Goal: Task Accomplishment & Management: Manage account settings

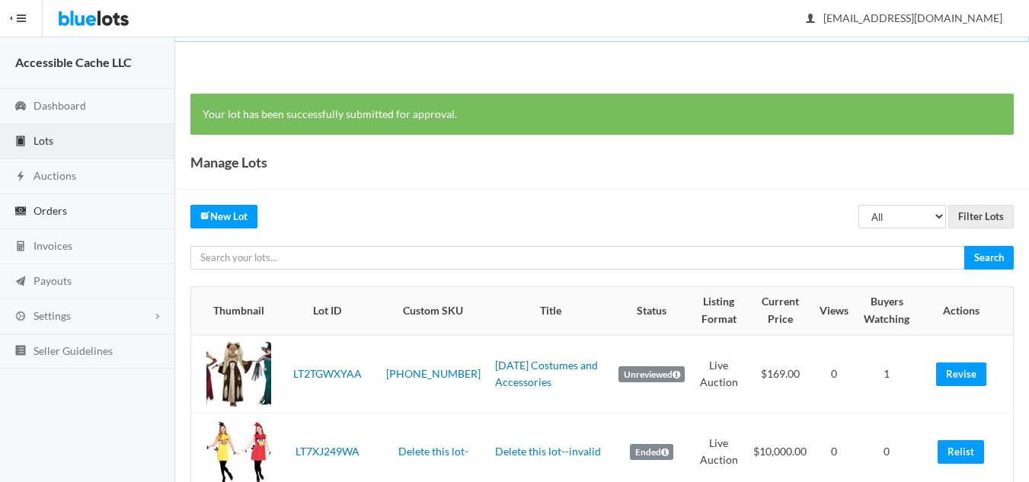
click at [55, 212] on span "Orders" at bounding box center [51, 210] width 34 height 13
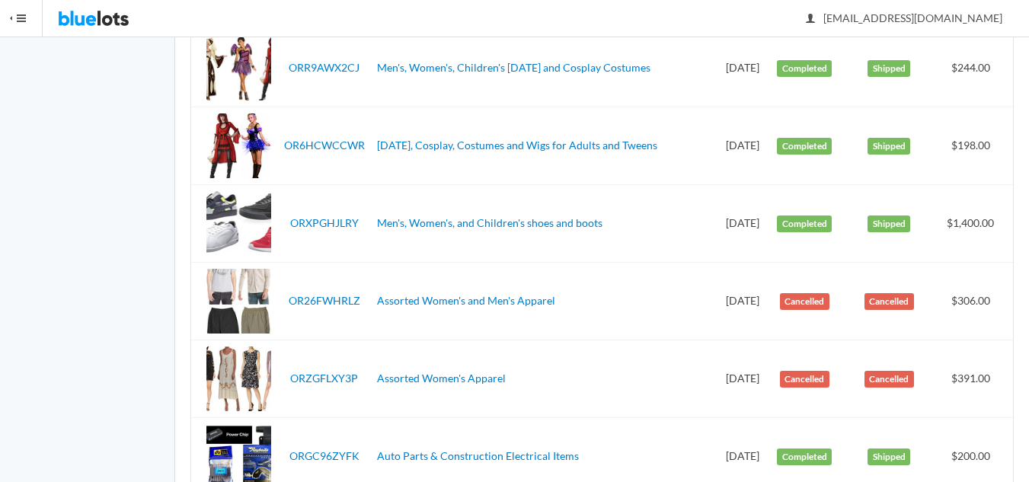
scroll to position [76, 0]
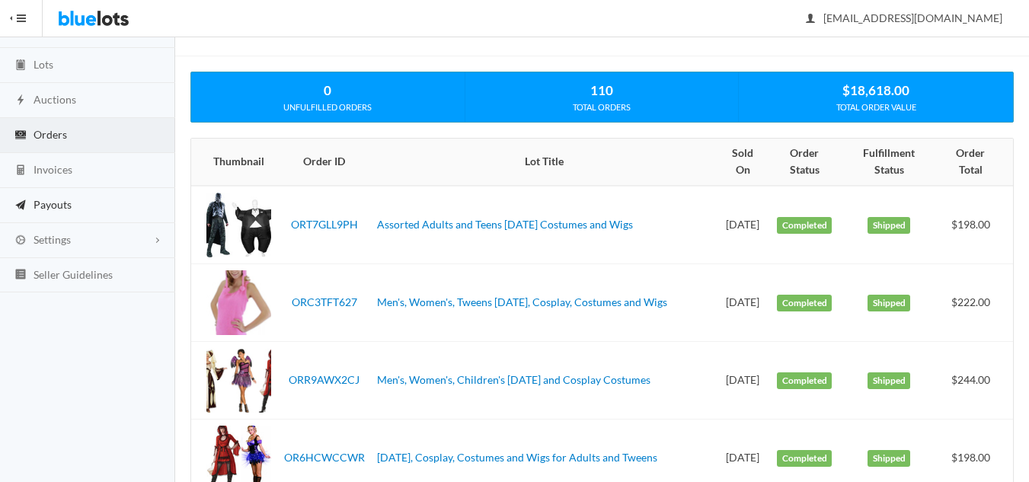
click at [65, 206] on span "Payouts" at bounding box center [53, 204] width 38 height 13
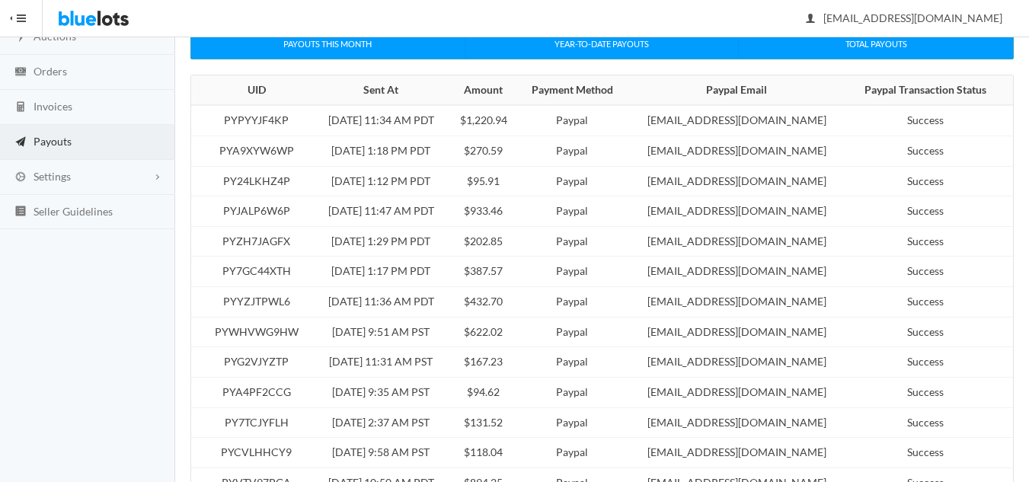
scroll to position [152, 0]
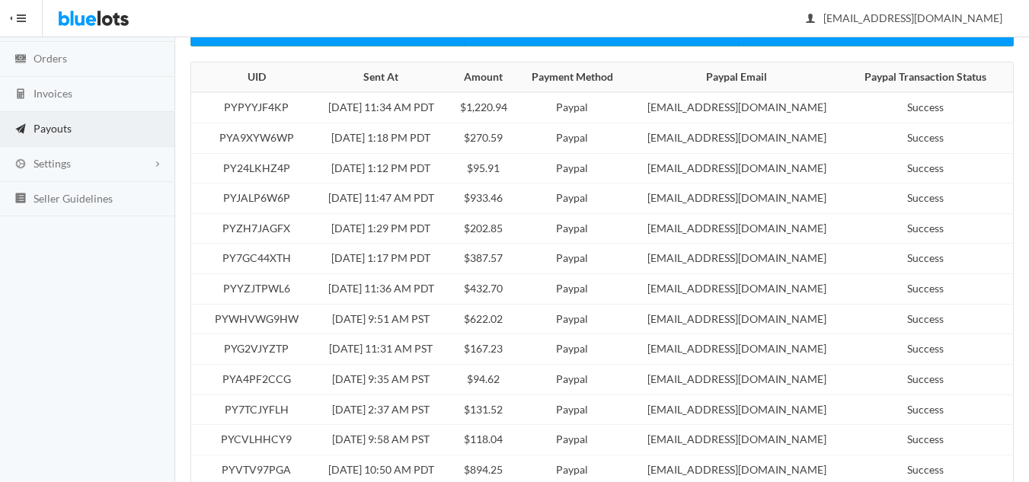
click at [518, 292] on td "$432.70" at bounding box center [483, 289] width 69 height 30
click at [493, 292] on td "$432.70" at bounding box center [483, 289] width 69 height 30
click at [583, 294] on td "Paypal" at bounding box center [572, 289] width 108 height 30
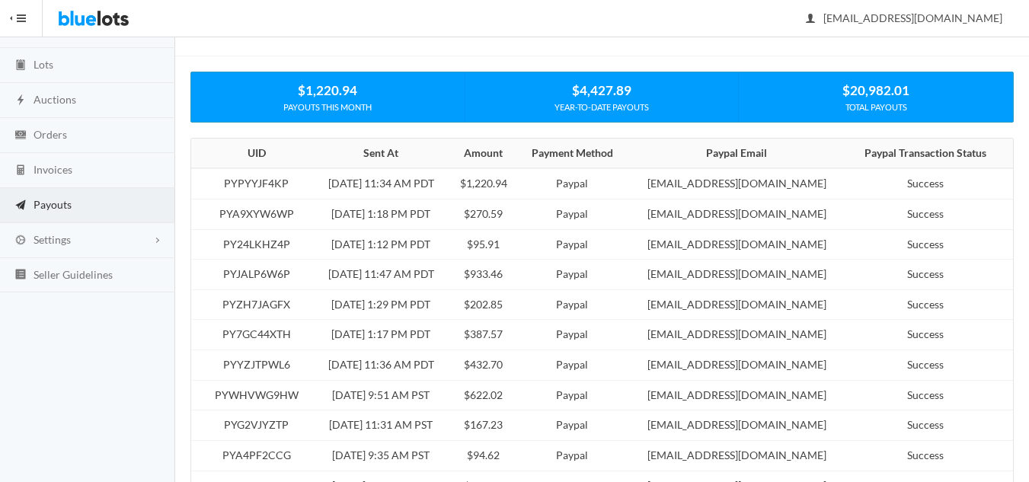
click at [694, 299] on td "[EMAIL_ADDRESS][DOMAIN_NAME]" at bounding box center [736, 304] width 221 height 30
click at [490, 295] on td "$202.85" at bounding box center [483, 304] width 69 height 30
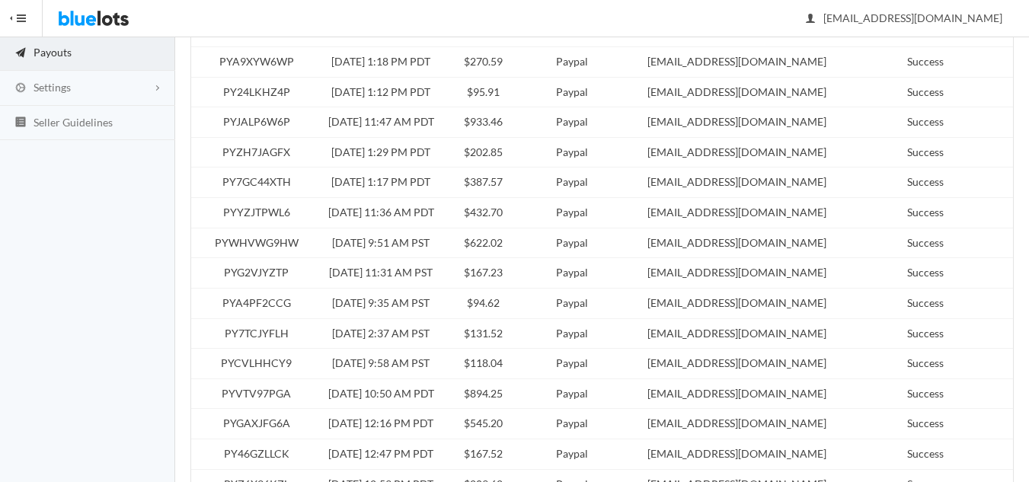
scroll to position [0, 0]
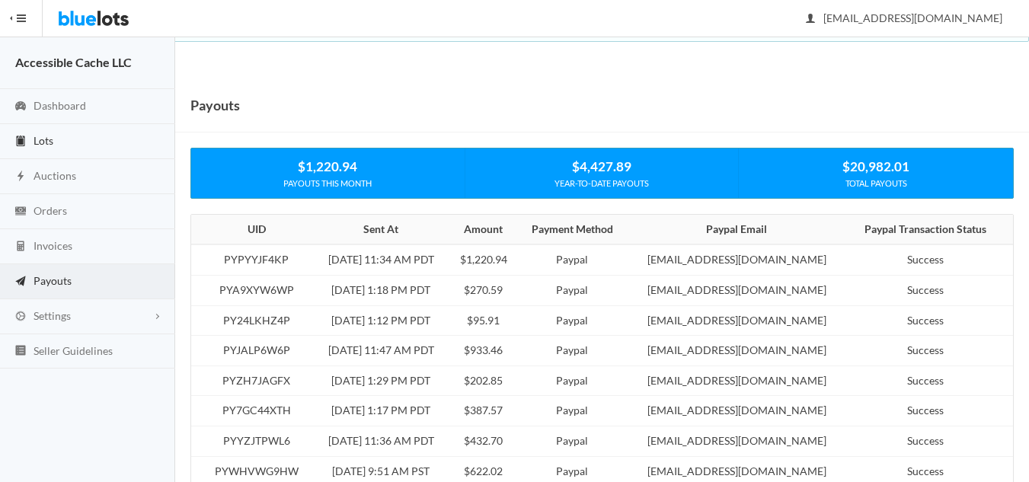
click at [50, 141] on span "Lots" at bounding box center [44, 140] width 20 height 13
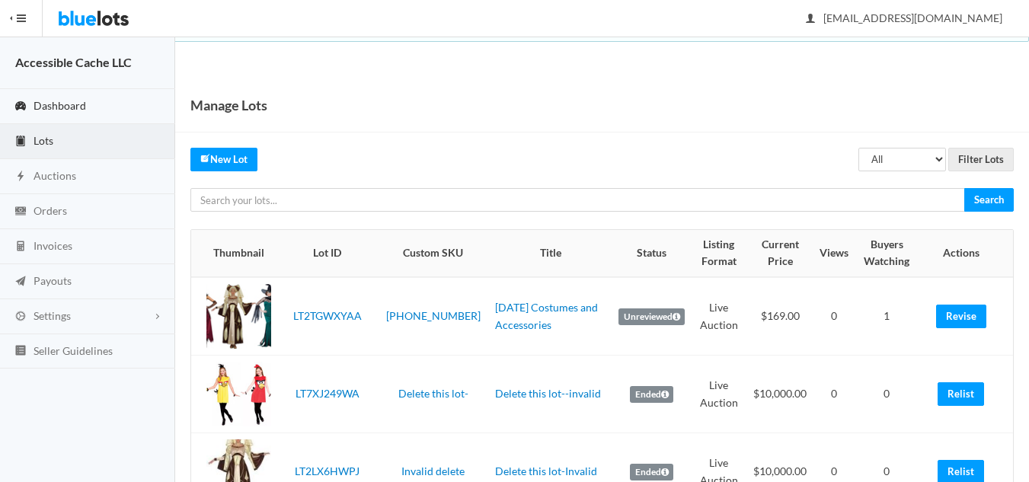
click at [64, 106] on span "Dashboard" at bounding box center [60, 105] width 53 height 13
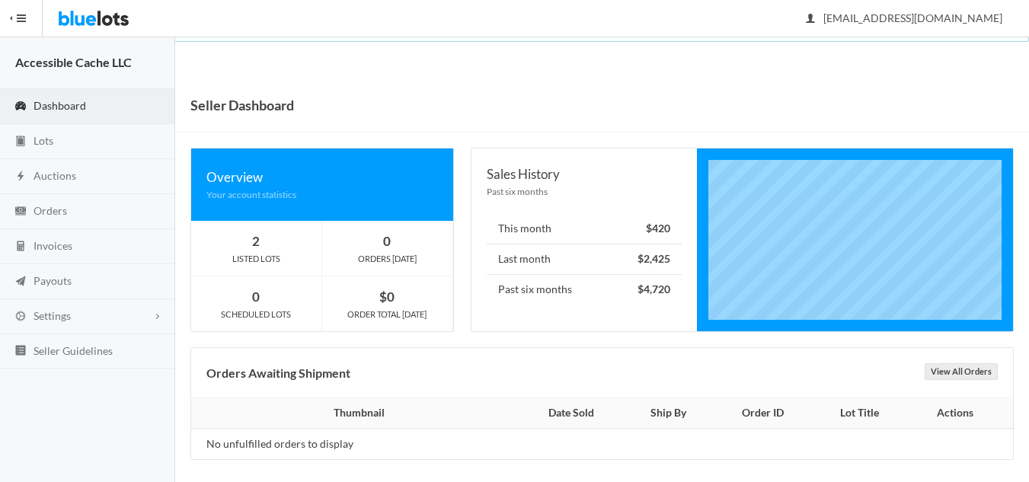
scroll to position [8, 0]
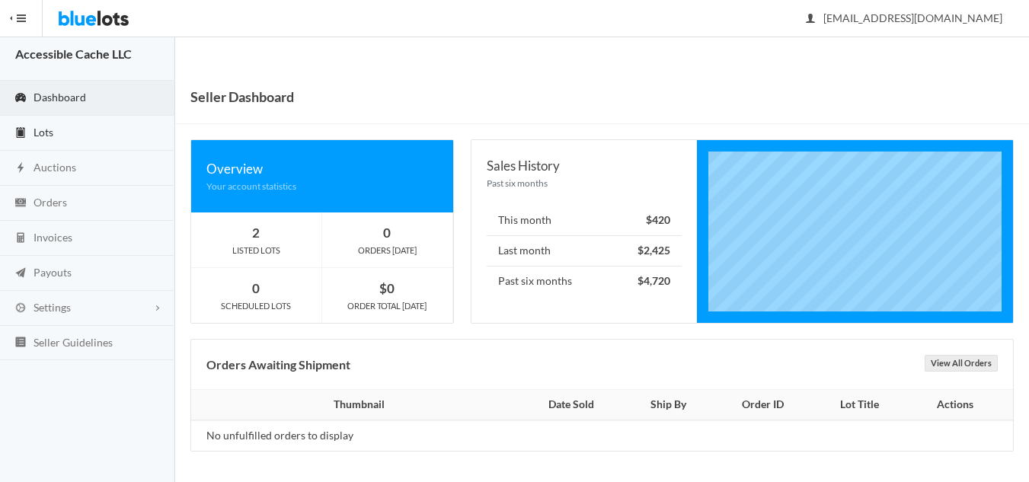
click at [43, 133] on span "Lots" at bounding box center [44, 132] width 20 height 13
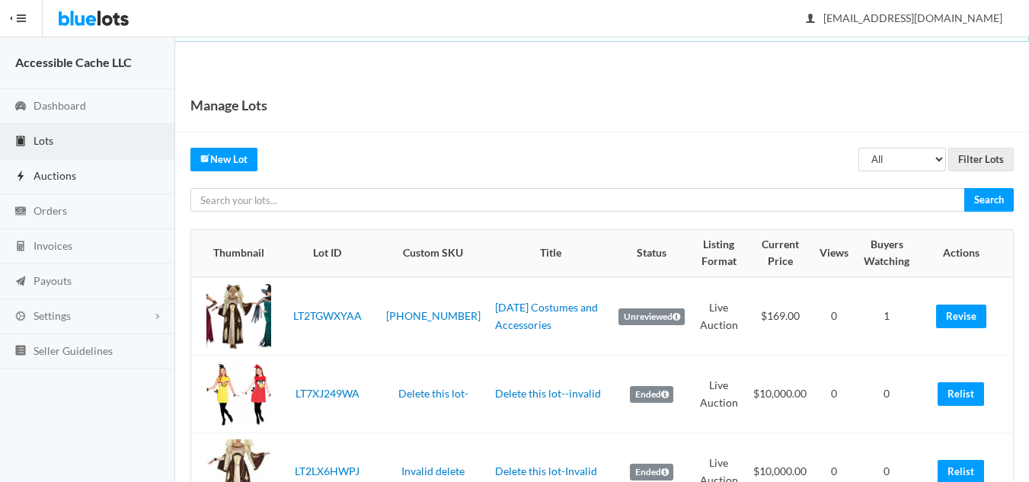
click at [65, 169] on span "Auctions" at bounding box center [55, 175] width 43 height 13
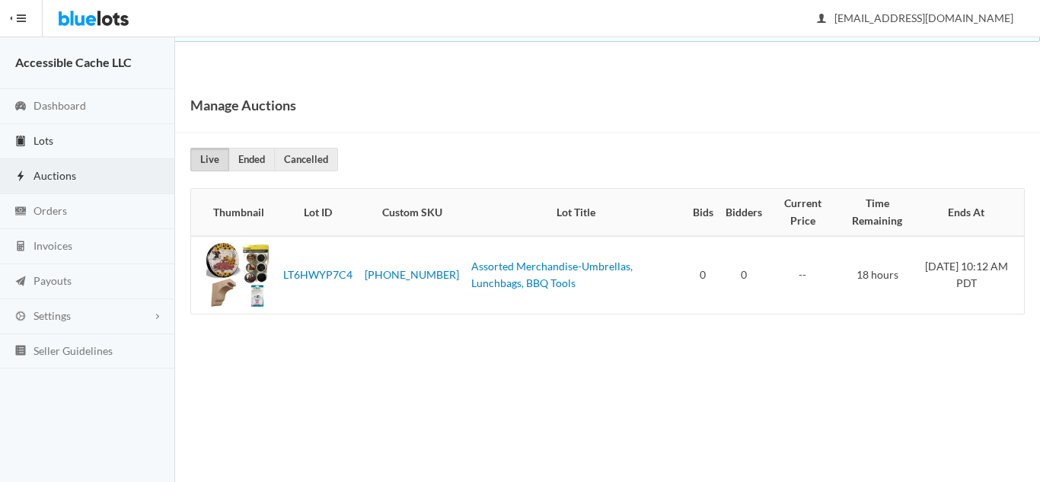
click at [49, 142] on span "Lots" at bounding box center [44, 140] width 20 height 13
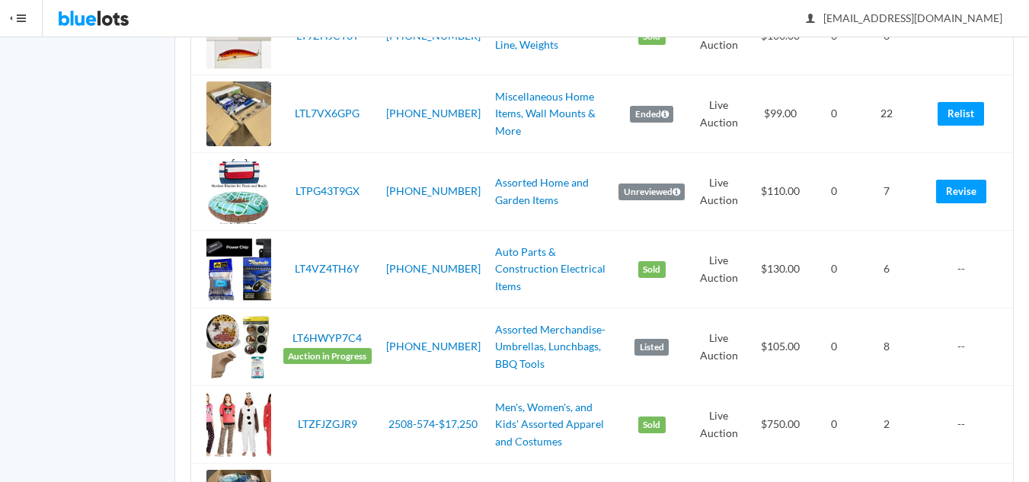
scroll to position [1295, 0]
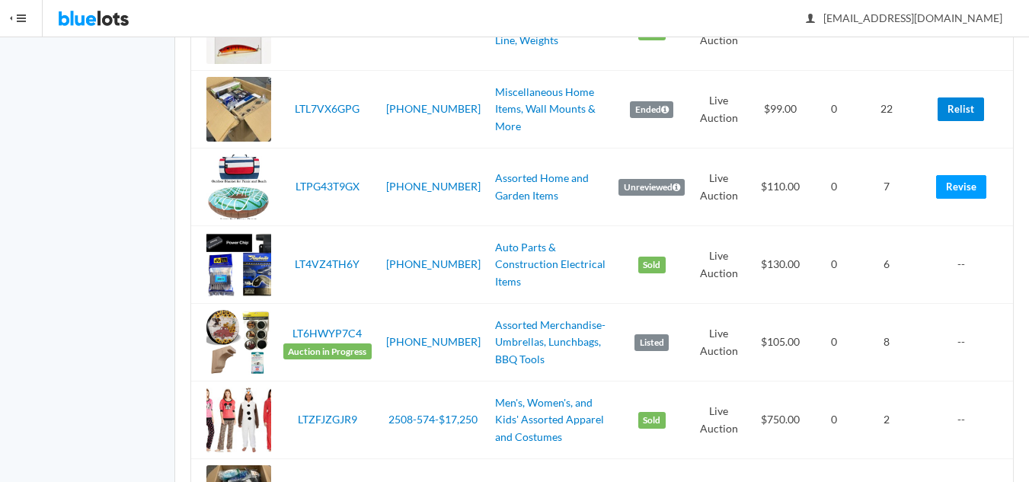
click at [957, 113] on link "Relist" at bounding box center [960, 109] width 46 height 24
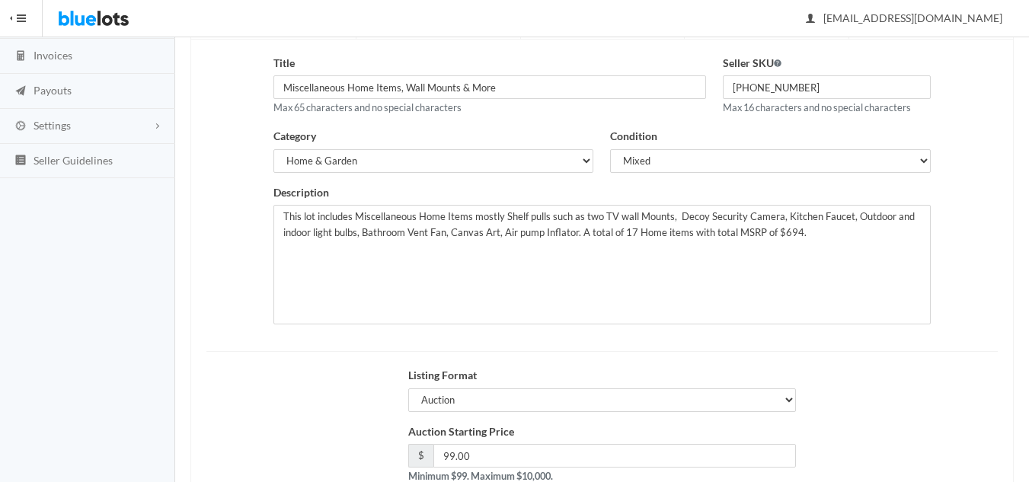
scroll to position [293, 0]
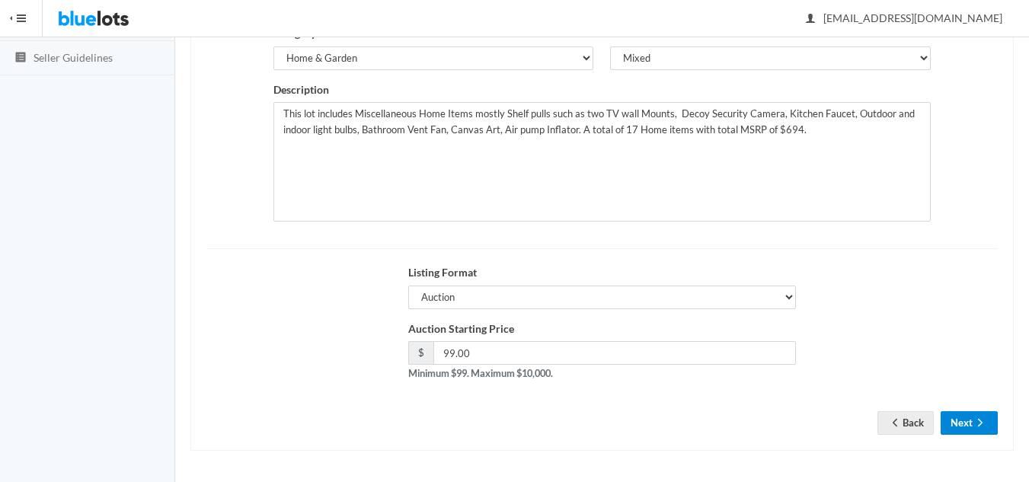
click at [984, 430] on ion-icon "arrow forward" at bounding box center [979, 424] width 15 height 14
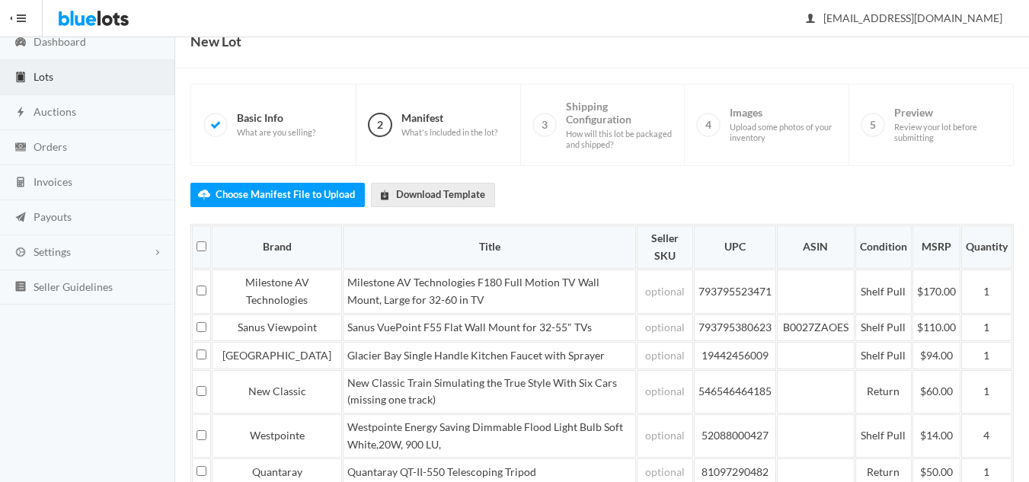
scroll to position [441, 0]
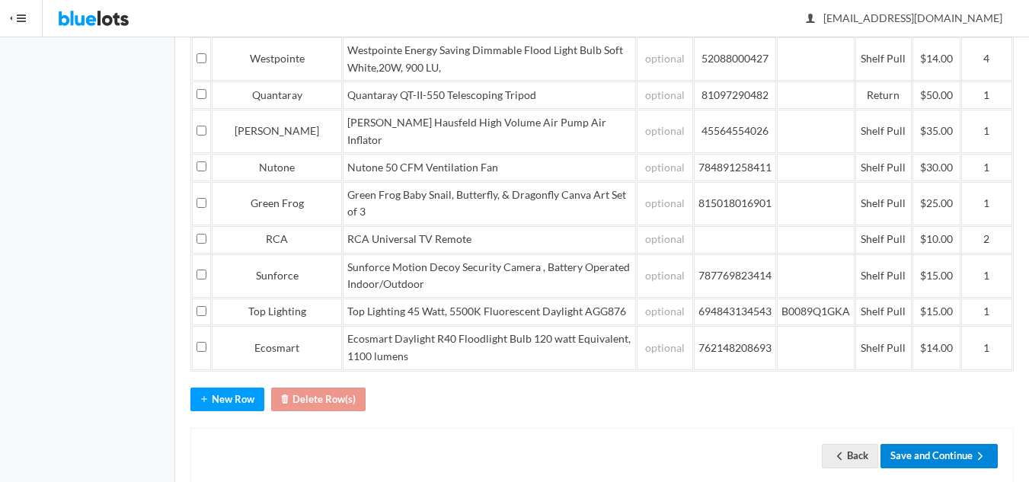
click at [958, 444] on button "Save and Continue" at bounding box center [938, 456] width 117 height 24
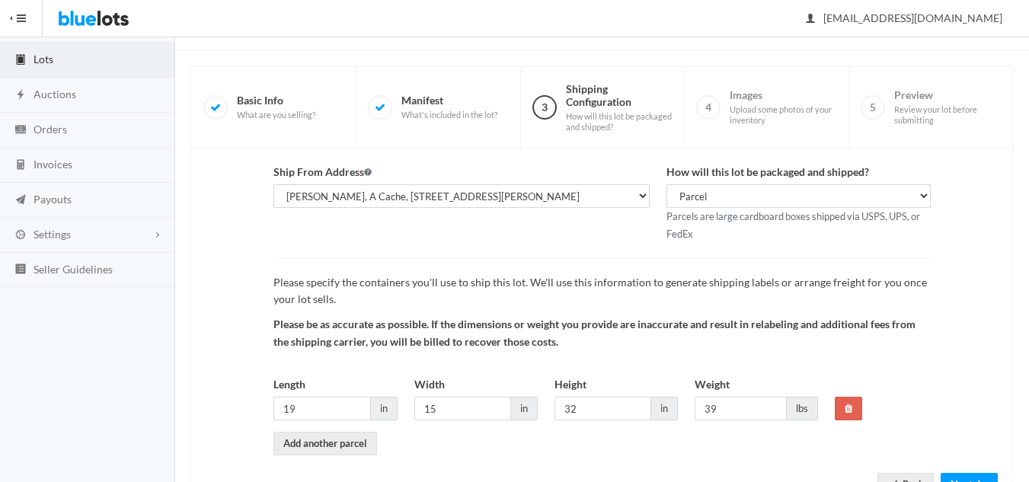
scroll to position [143, 0]
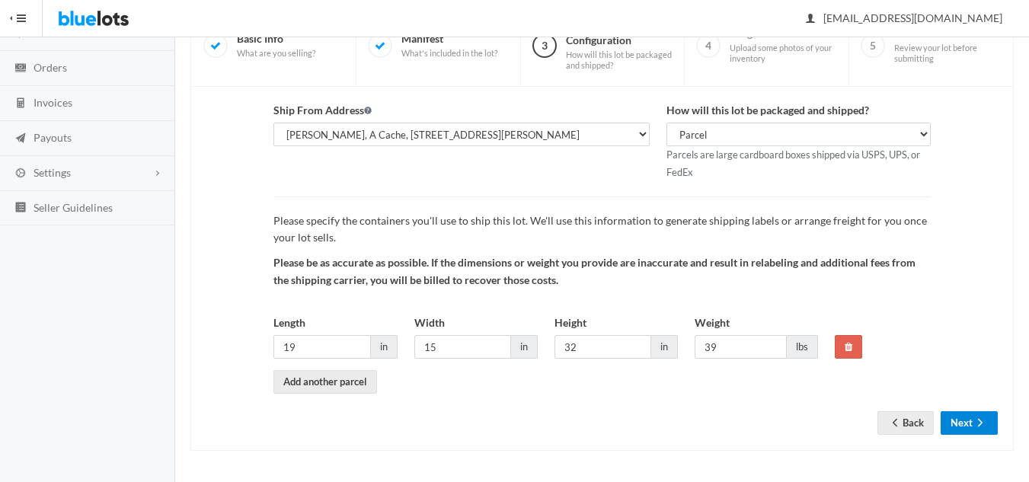
click at [965, 422] on button "Next" at bounding box center [969, 423] width 57 height 24
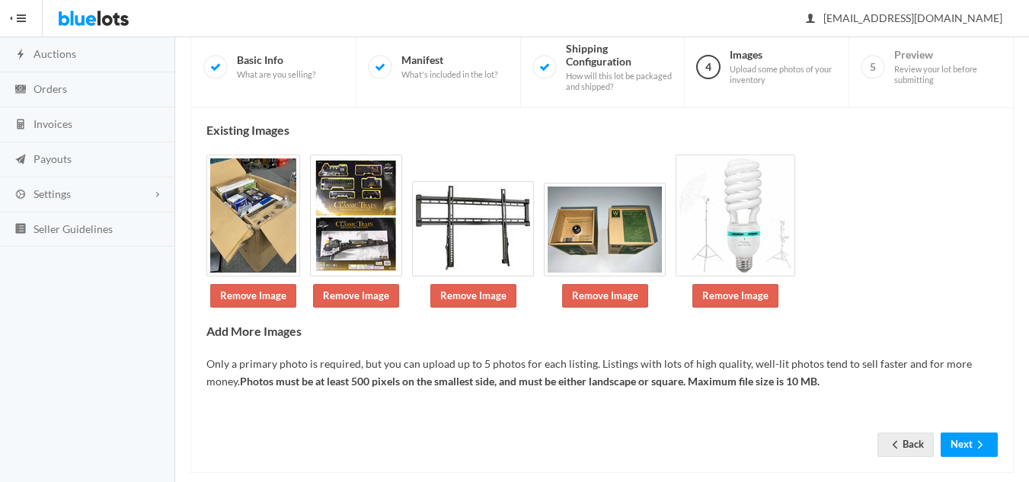
scroll to position [144, 0]
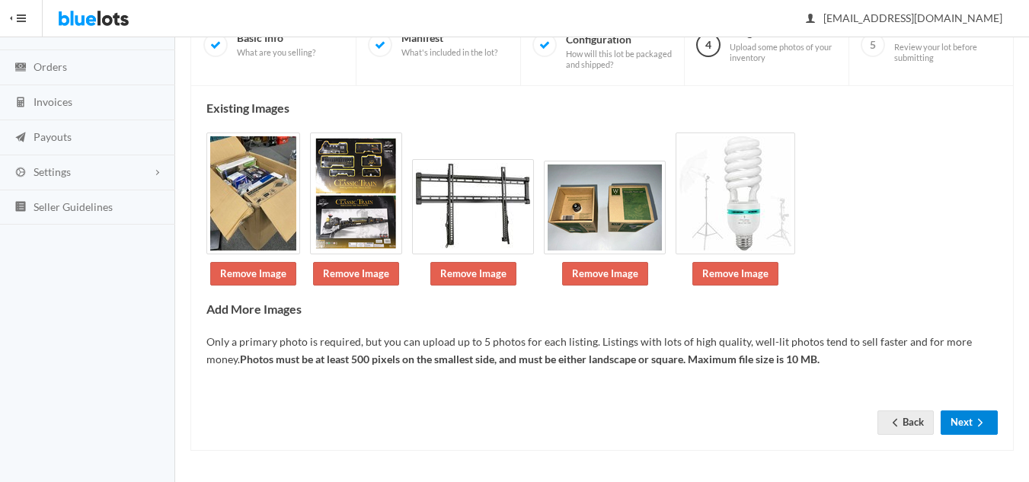
click at [969, 426] on button "Next" at bounding box center [969, 422] width 57 height 24
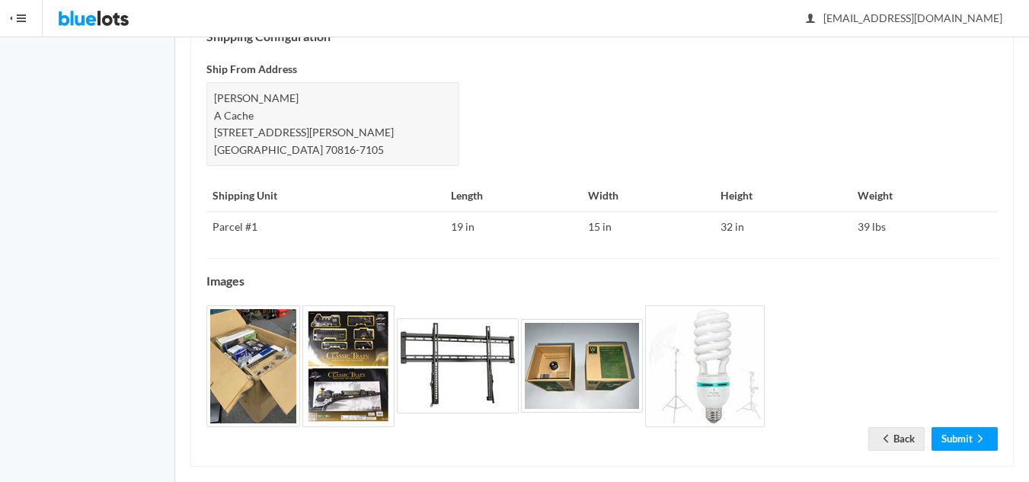
scroll to position [673, 0]
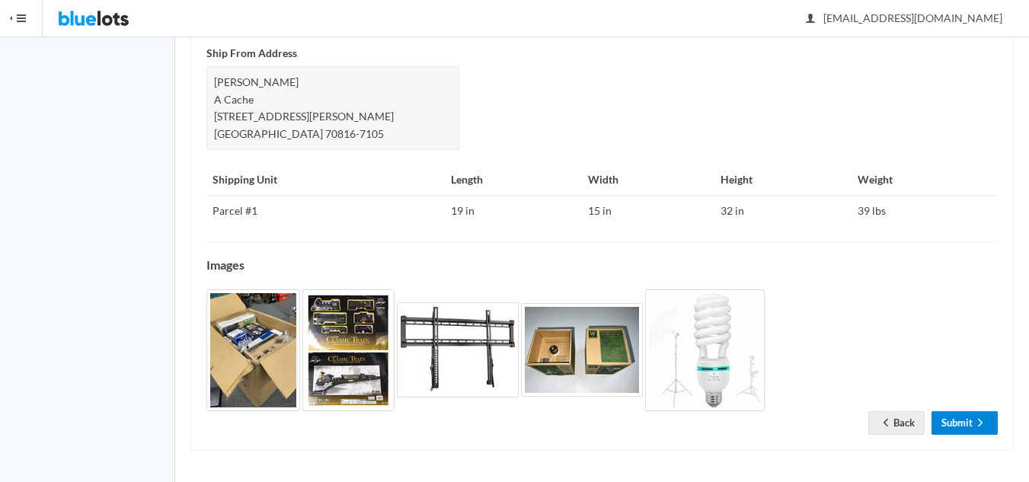
click at [969, 430] on link "Submit" at bounding box center [964, 423] width 66 height 24
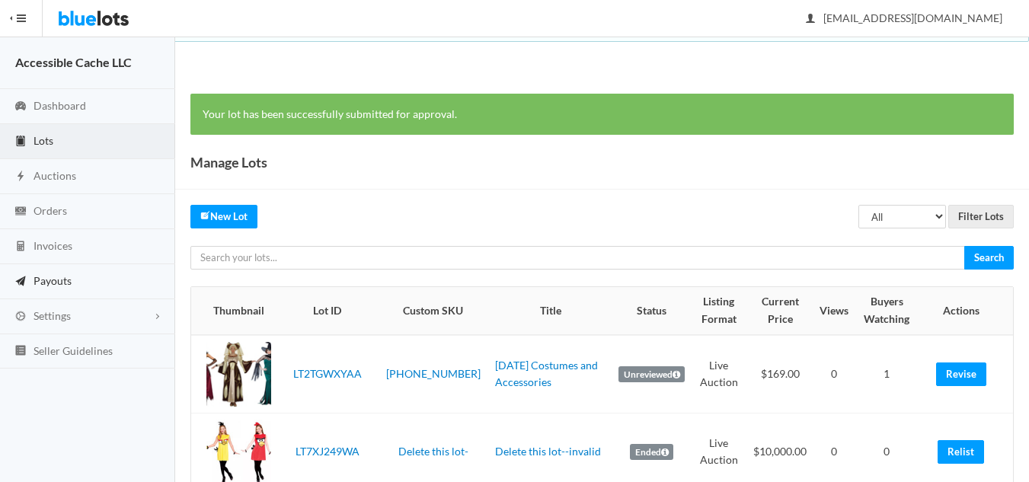
drag, startPoint x: 53, startPoint y: 291, endPoint x: 61, endPoint y: 281, distance: 12.5
click at [54, 290] on link "Payouts" at bounding box center [87, 281] width 175 height 35
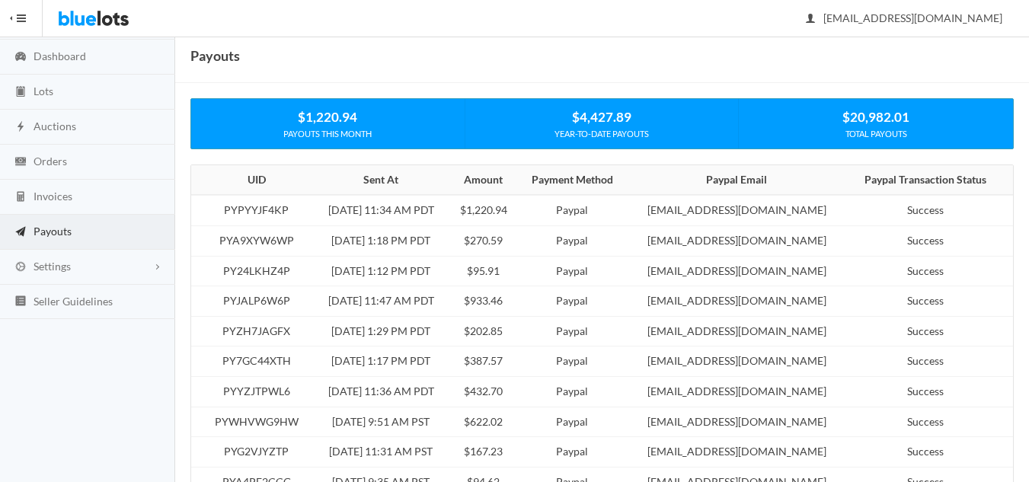
scroll to position [76, 0]
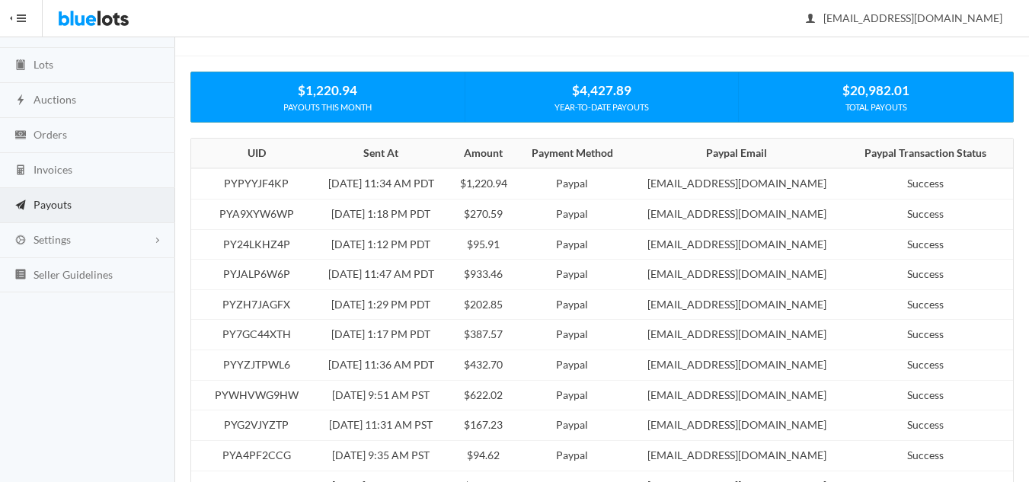
click at [608, 283] on td "Paypal" at bounding box center [572, 275] width 108 height 30
click at [502, 275] on td "$933.46" at bounding box center [483, 275] width 69 height 30
click at [516, 272] on td "$933.46" at bounding box center [483, 275] width 69 height 30
click at [518, 275] on td "$933.46" at bounding box center [483, 275] width 69 height 30
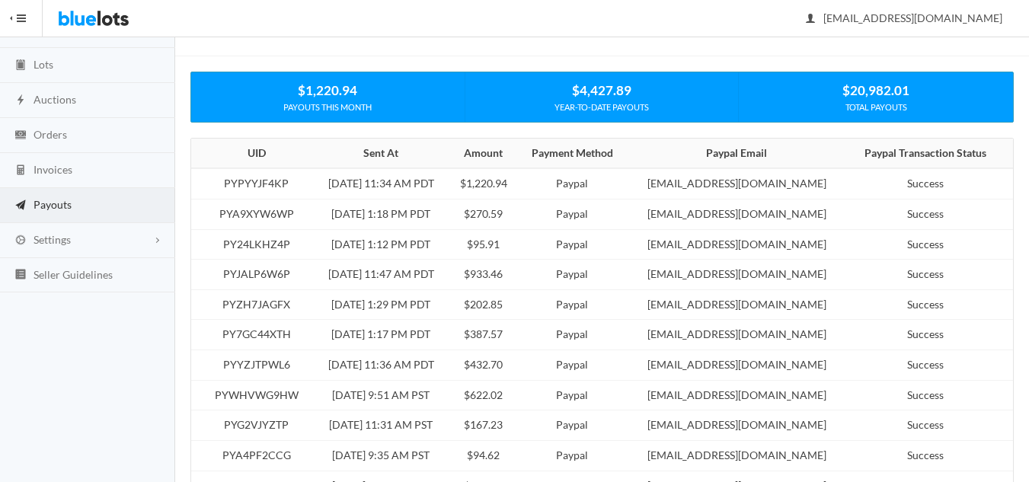
click at [920, 277] on td "Success" at bounding box center [930, 275] width 165 height 30
click at [619, 274] on td "Paypal" at bounding box center [572, 275] width 108 height 30
click at [386, 272] on td "Jun 3, 2025 - 11:47 AM PDT" at bounding box center [381, 275] width 136 height 30
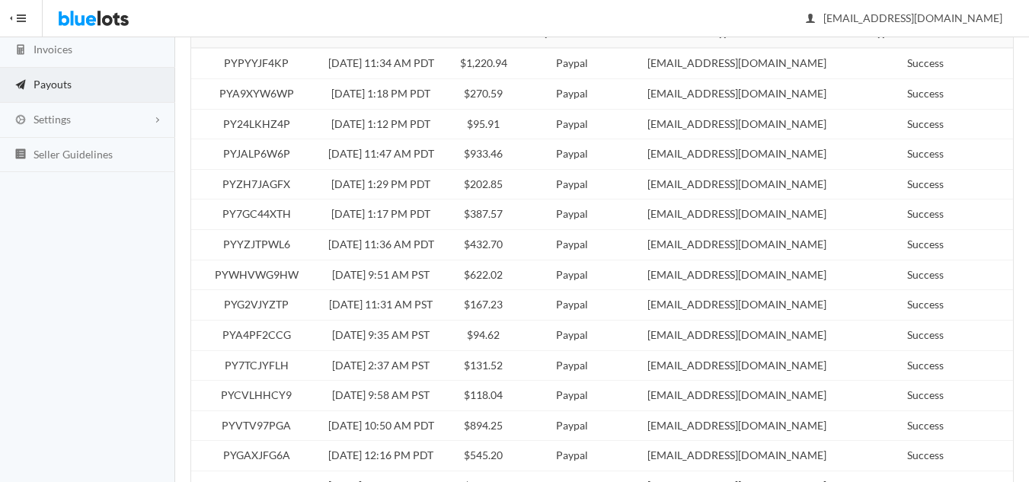
scroll to position [0, 0]
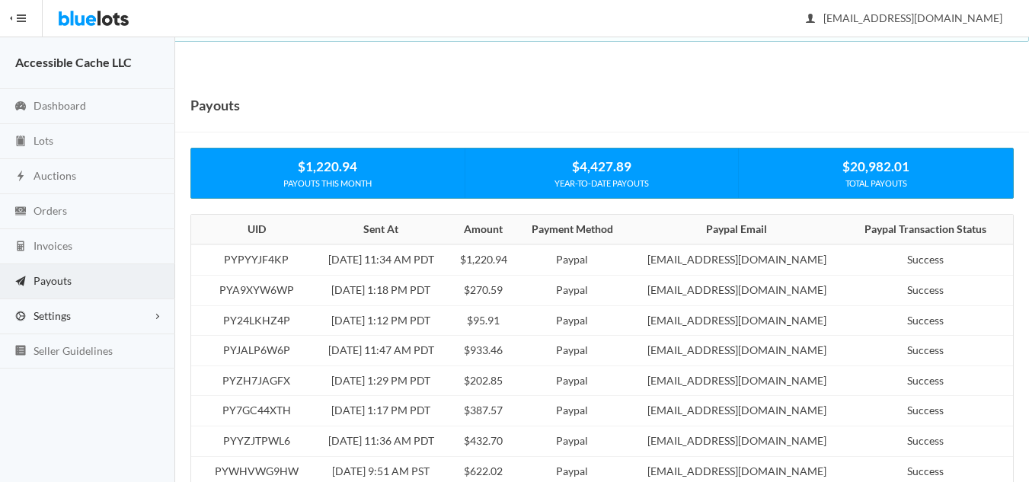
click at [46, 315] on span "Settings" at bounding box center [52, 315] width 37 height 13
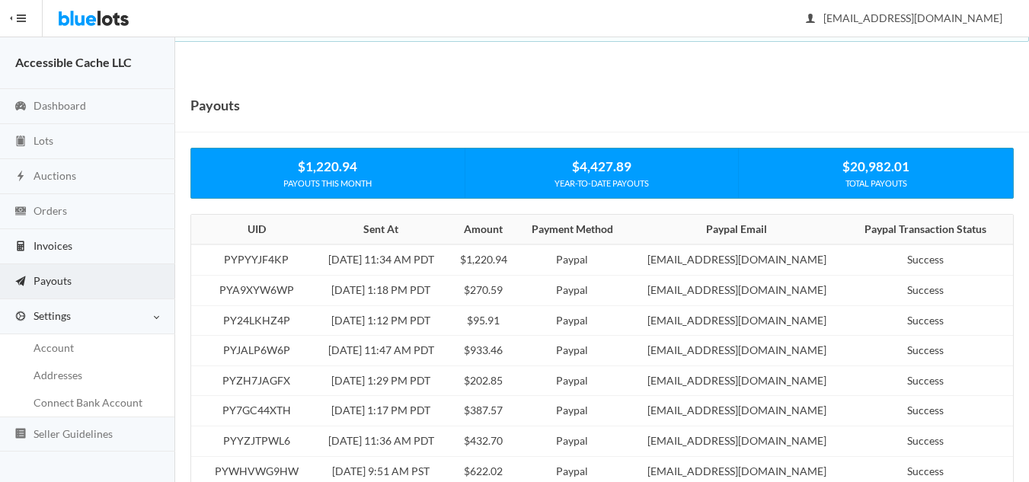
click at [51, 246] on span "Invoices" at bounding box center [53, 245] width 39 height 13
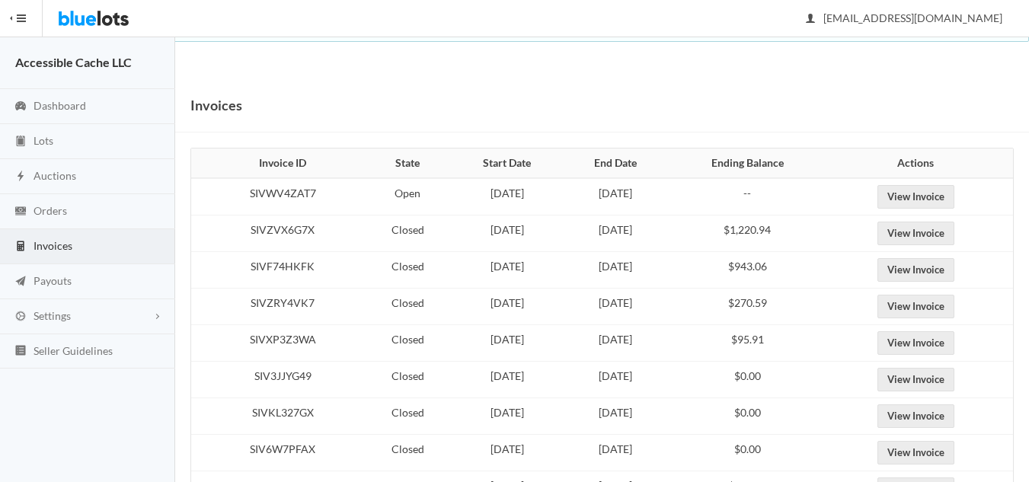
scroll to position [76, 0]
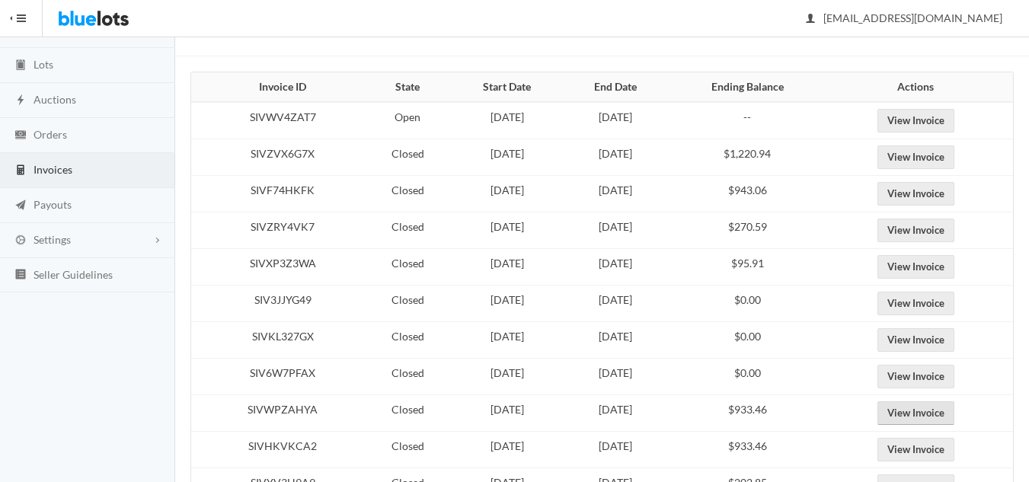
click at [928, 415] on link "View Invoice" at bounding box center [915, 413] width 77 height 24
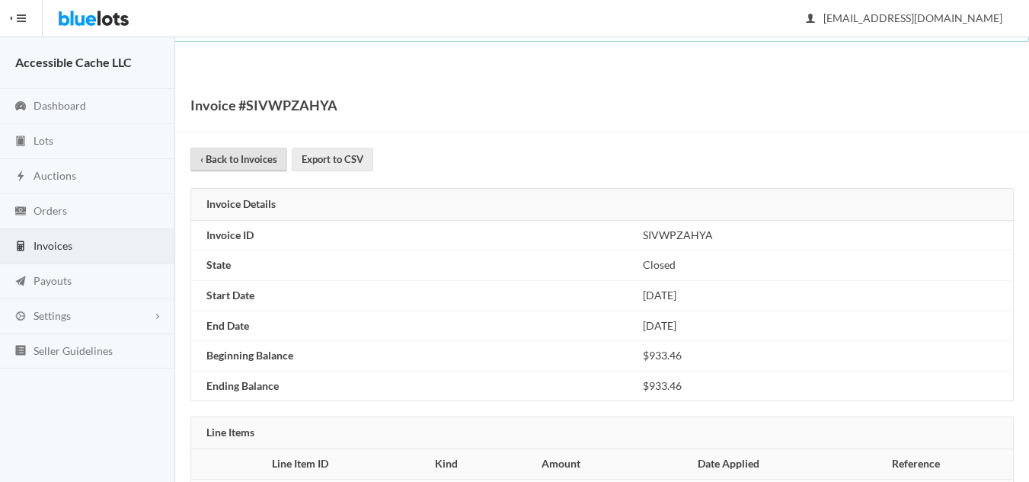
click at [247, 155] on link "‹ Back to Invoices" at bounding box center [238, 160] width 97 height 24
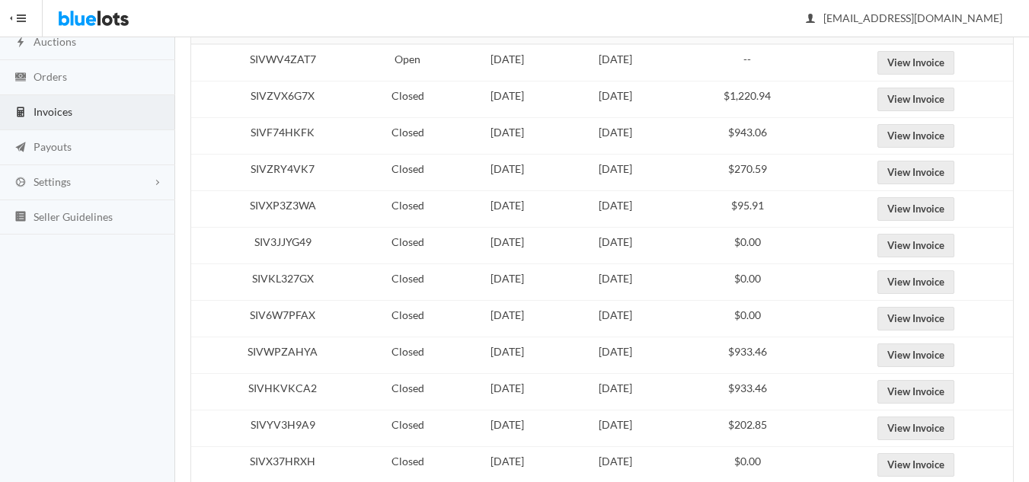
scroll to position [152, 0]
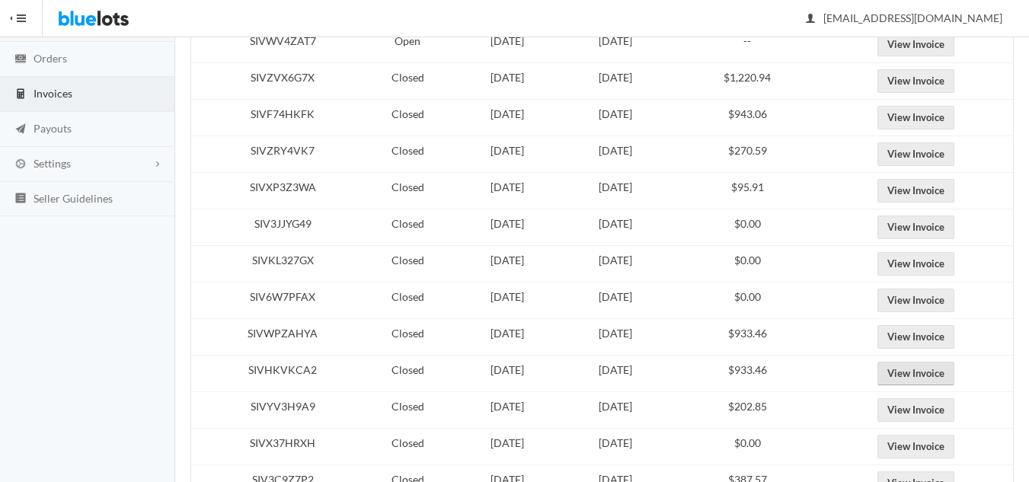
click at [941, 375] on link "View Invoice" at bounding box center [915, 374] width 77 height 24
click at [938, 415] on link "View Invoice" at bounding box center [915, 410] width 77 height 24
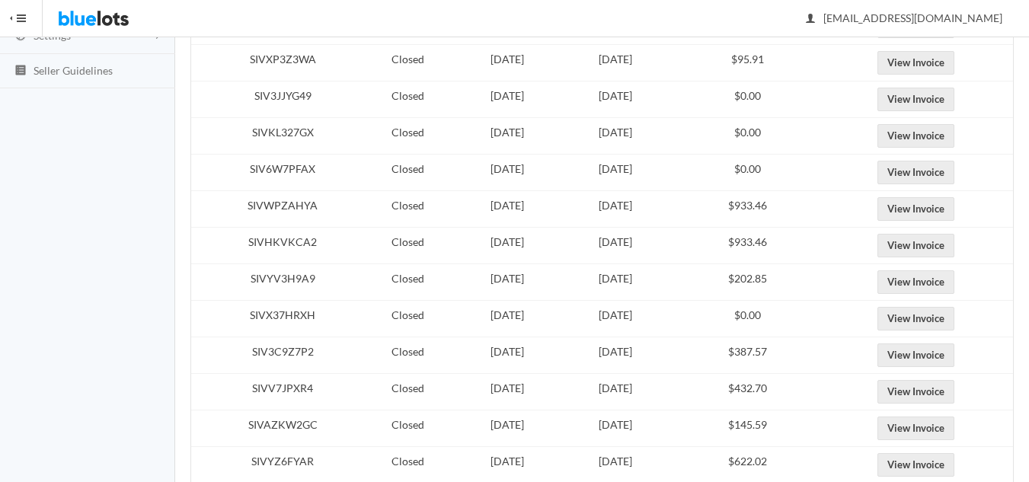
scroll to position [305, 0]
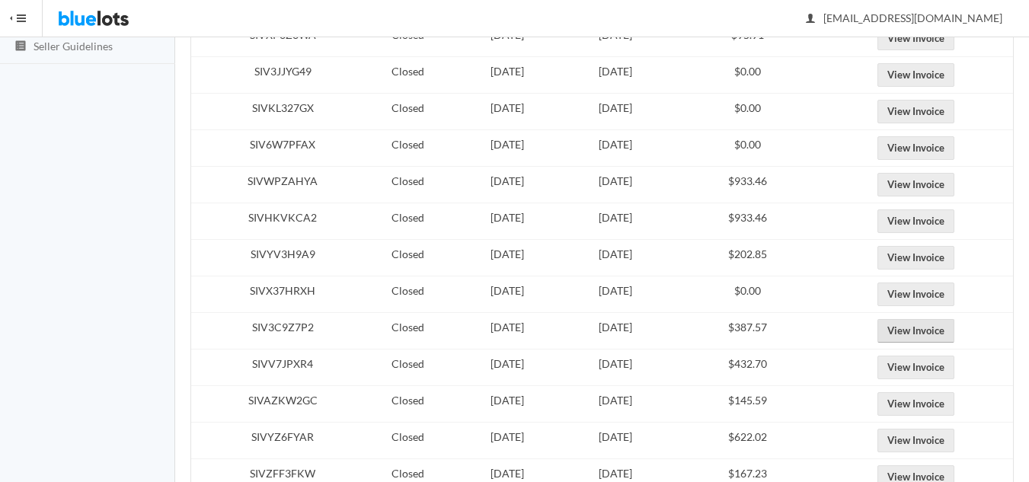
click at [924, 332] on link "View Invoice" at bounding box center [915, 331] width 77 height 24
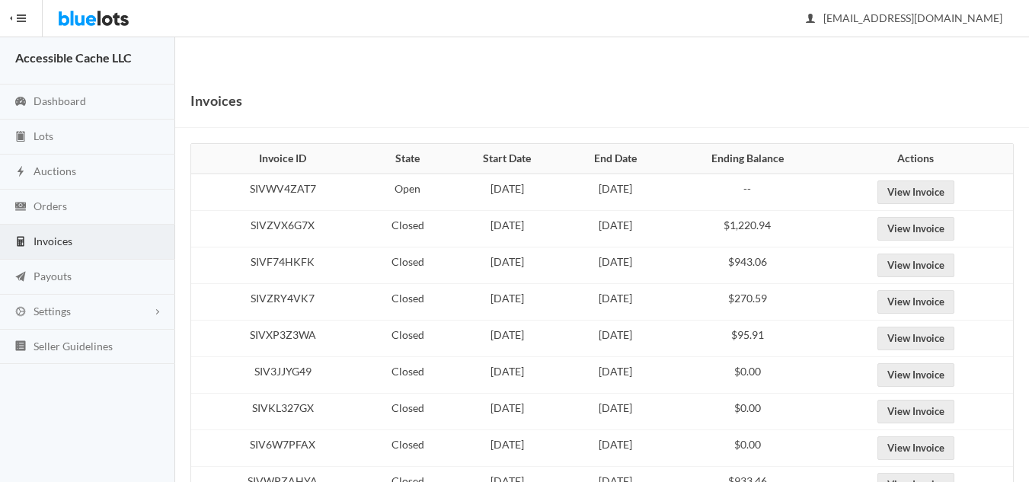
scroll to position [0, 0]
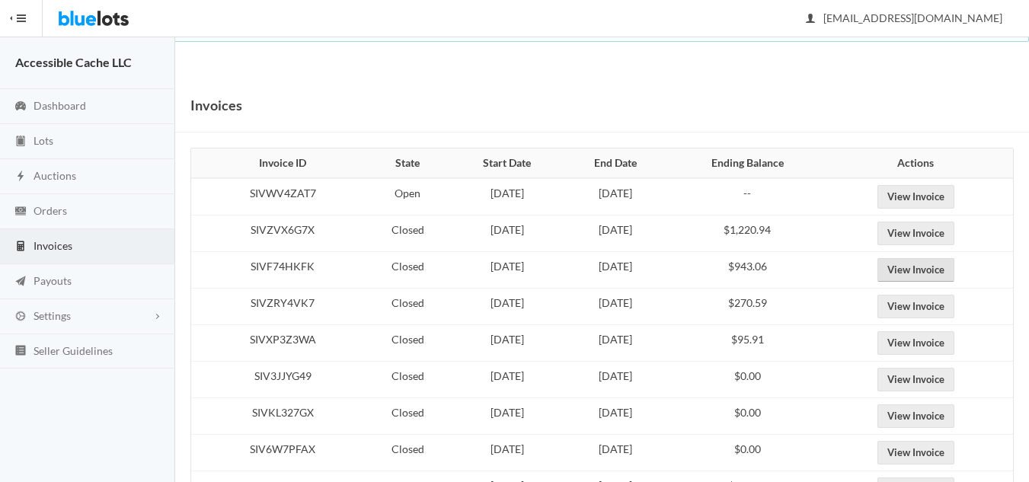
click at [928, 272] on link "View Invoice" at bounding box center [915, 270] width 77 height 24
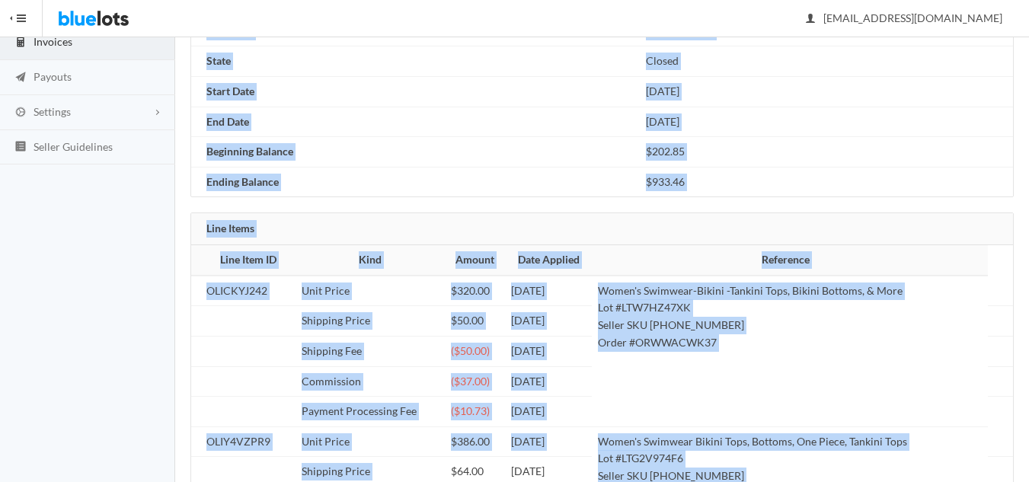
scroll to position [511, 0]
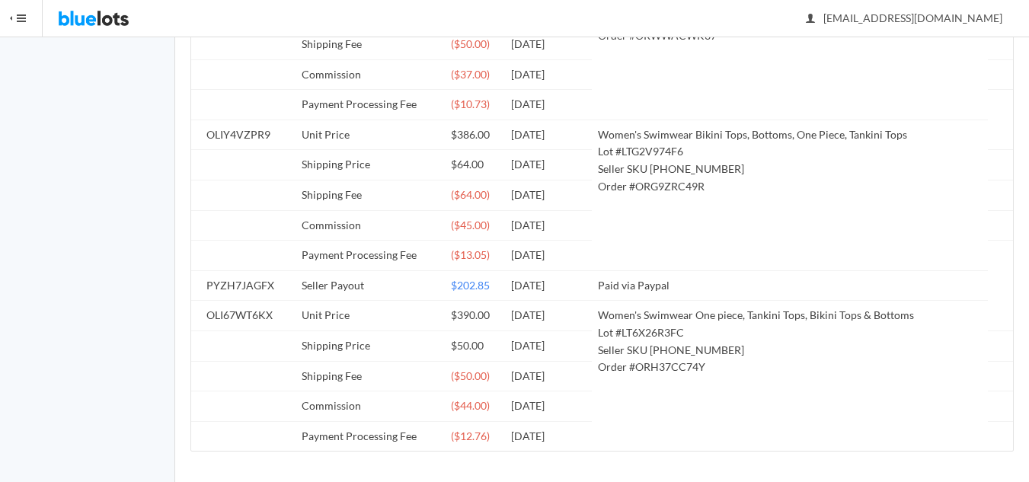
drag, startPoint x: 192, startPoint y: 104, endPoint x: 608, endPoint y: 461, distance: 548.1
click at [608, 461] on div "Invoice #SIVHKVKCA2 ‹ Back to Invoices Export to CSV Invoice Details Invoice ID…" at bounding box center [602, 24] width 854 height 915
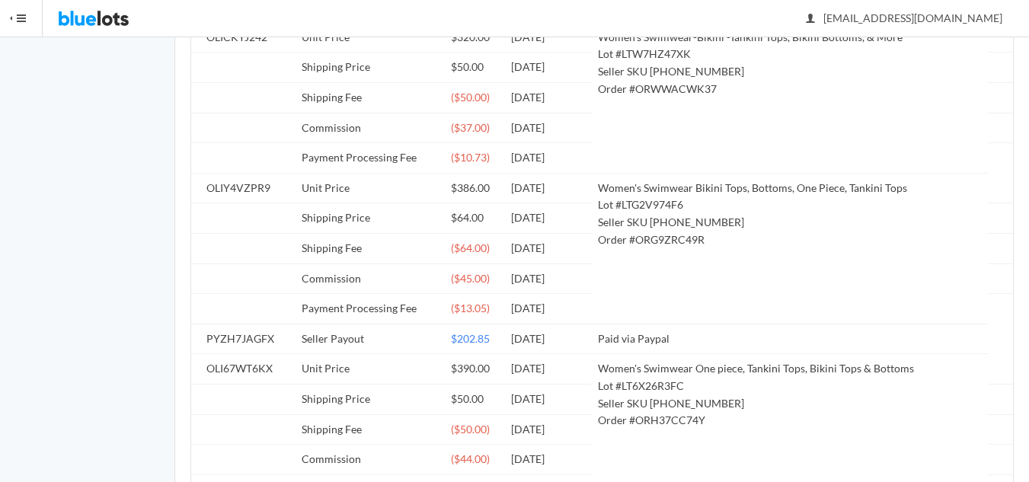
click at [948, 267] on td "Women's Swimwear Bikini Tops, Bottoms, One Piece, Tankini Tops Lot #LTG2V974F6 …" at bounding box center [790, 248] width 396 height 151
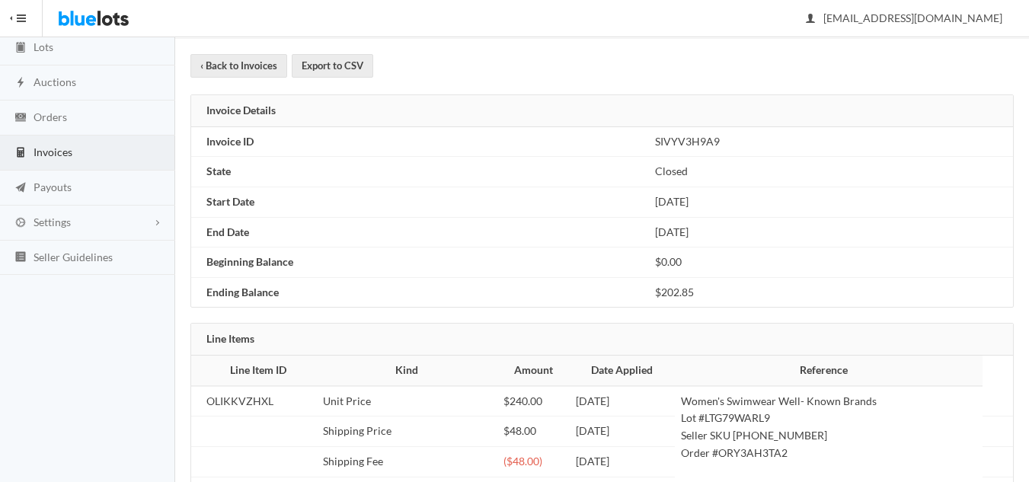
scroll to position [180, 0]
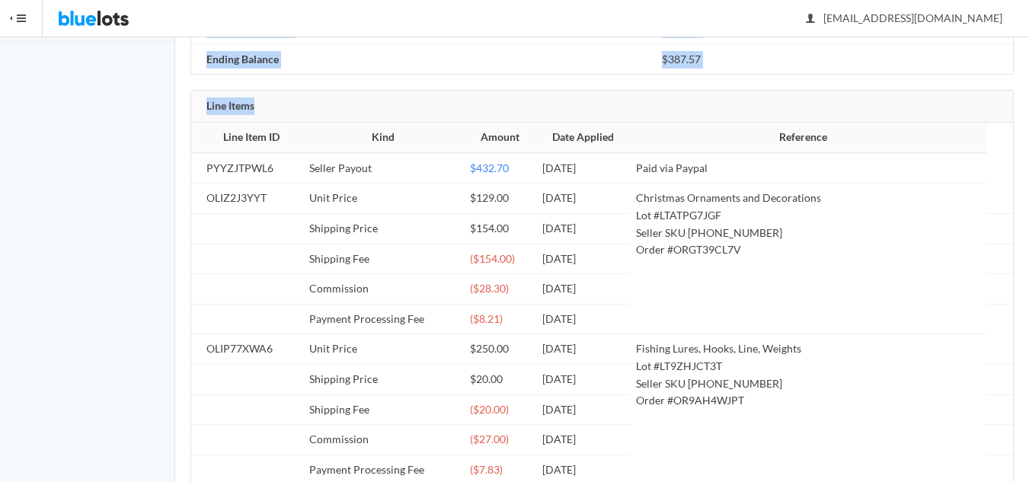
scroll to position [511, 0]
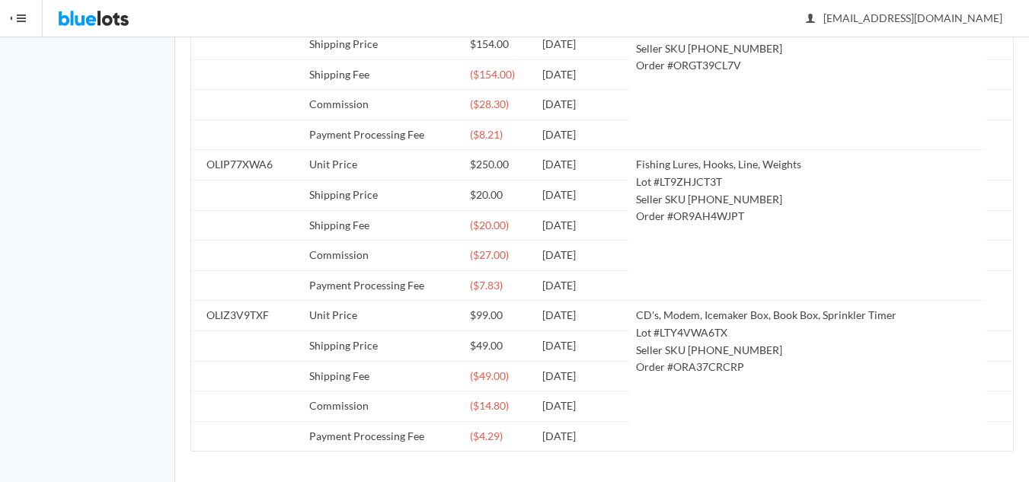
drag, startPoint x: 192, startPoint y: 101, endPoint x: 732, endPoint y: 472, distance: 655.5
click at [732, 472] on div "Invoice #SIV3C9Z7P2 ‹ Back to Invoices Export to CSV Invoice Details Invoice ID…" at bounding box center [602, 24] width 854 height 915
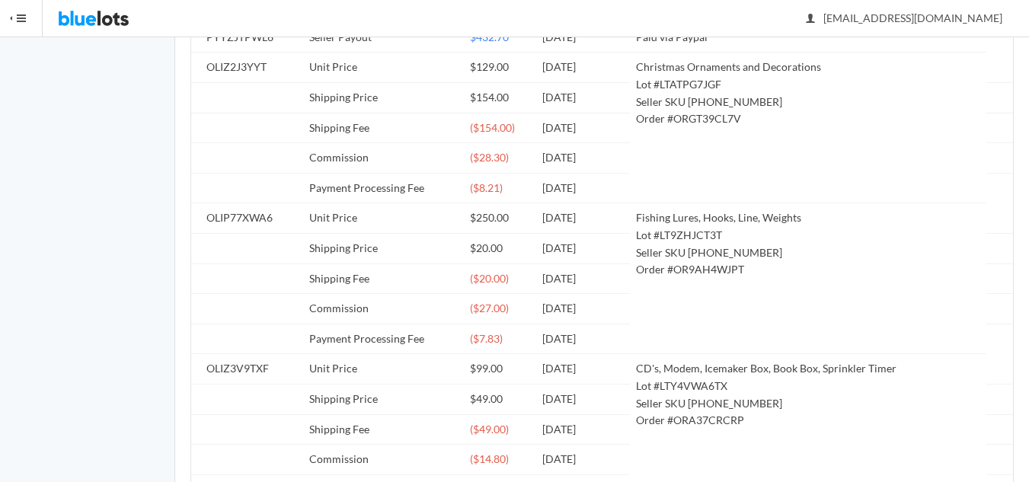
click at [929, 257] on td "Fishing Lures, Hooks, Line, Weights Lot #LT9ZHJCT3T Seller SKU [PHONE_NUMBER] O…" at bounding box center [808, 278] width 356 height 151
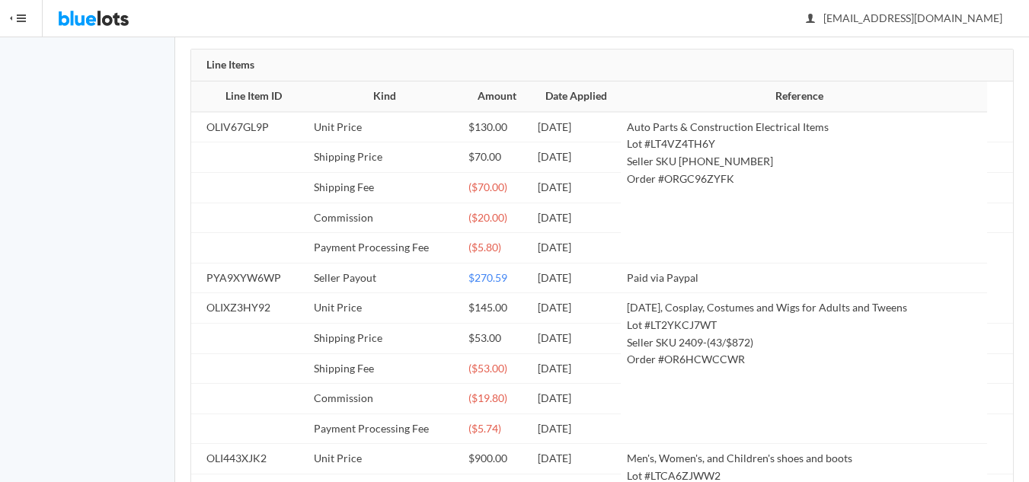
scroll to position [381, 0]
